Goal: Check status: Check status

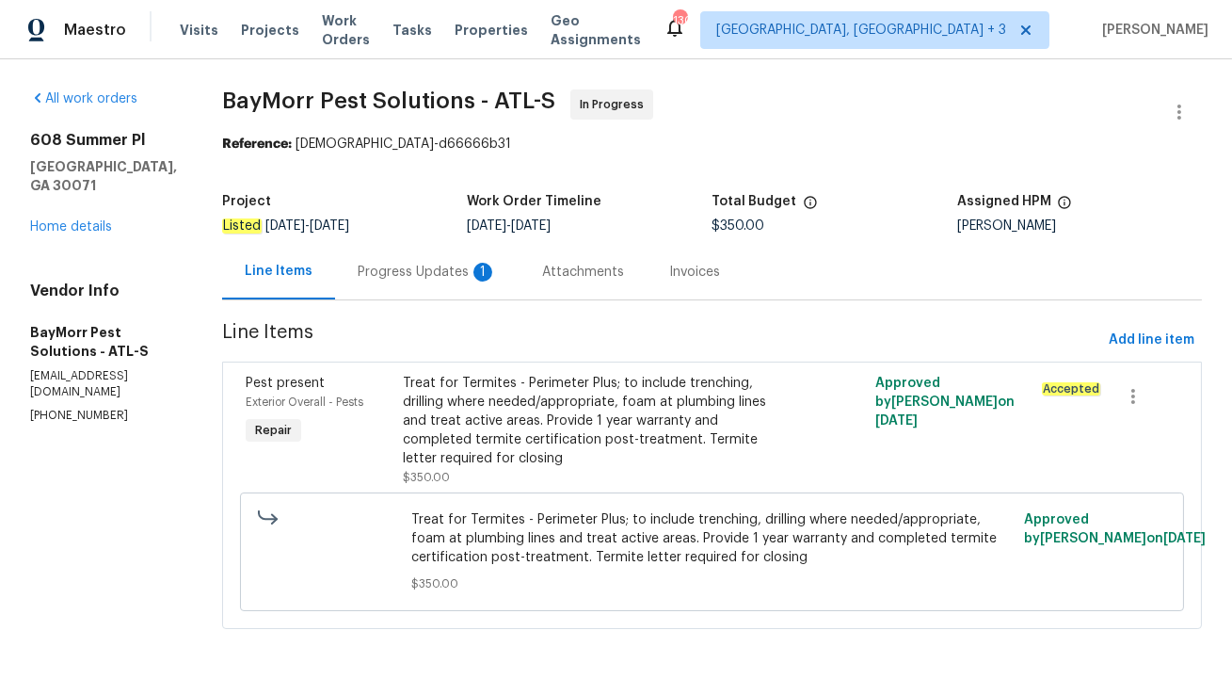
click at [395, 276] on div "Progress Updates 1" at bounding box center [427, 272] width 139 height 19
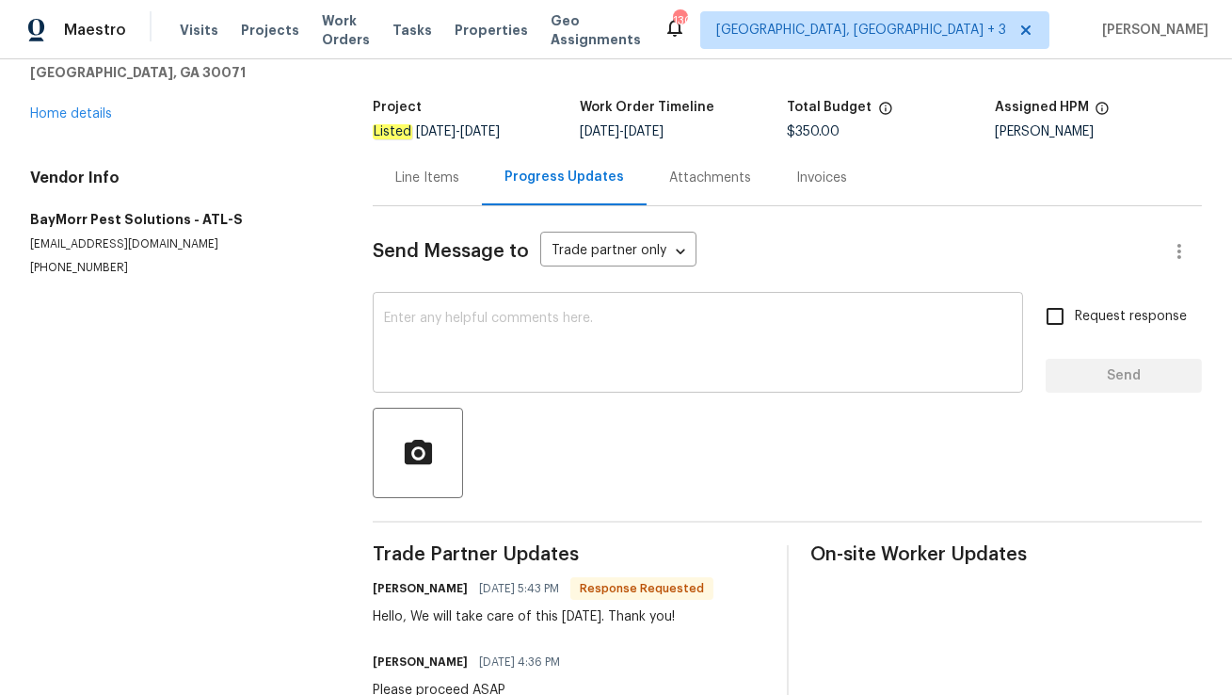
scroll to position [152, 0]
